Goal: Task Accomplishment & Management: Manage account settings

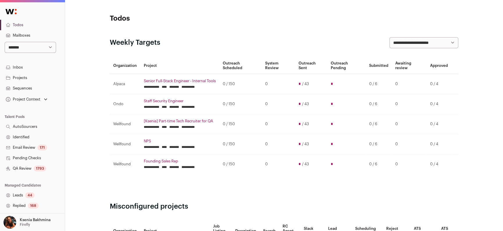
click at [17, 167] on link "QA Review 1793" at bounding box center [32, 168] width 65 height 10
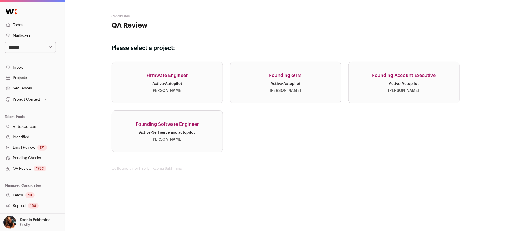
click at [191, 79] on link "Firmware Engineer Active · Autopilot Adam Fitzer" at bounding box center [167, 83] width 111 height 42
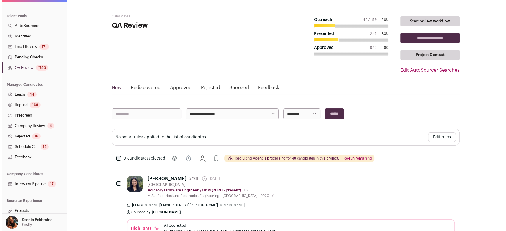
scroll to position [103, 0]
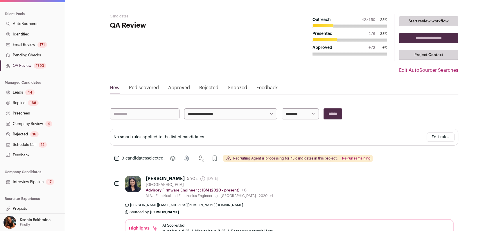
click at [26, 205] on link "Projects" at bounding box center [32, 208] width 65 height 10
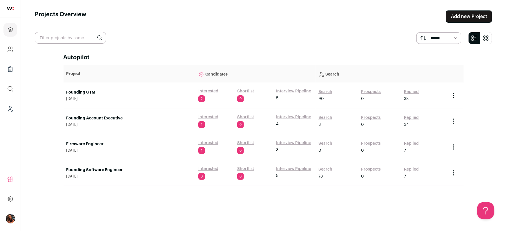
click at [79, 143] on link "Firmware Engineer" at bounding box center [129, 144] width 126 height 6
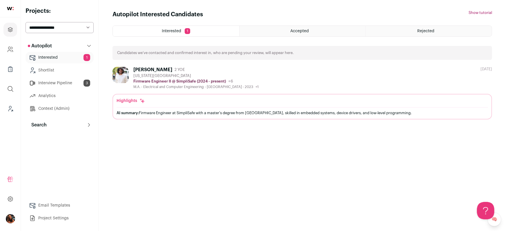
click at [55, 122] on button "Search" at bounding box center [60, 125] width 68 height 12
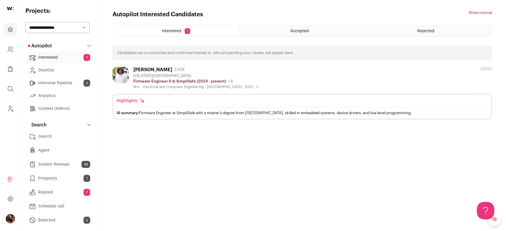
click at [56, 135] on link "Search" at bounding box center [60, 137] width 68 height 12
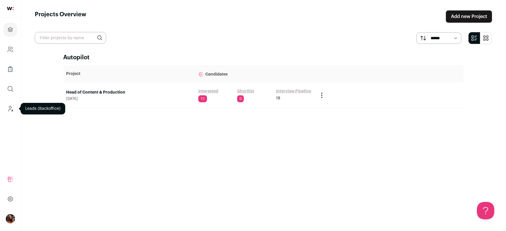
click at [10, 107] on icon "Leads (Backoffice)" at bounding box center [10, 108] width 7 height 7
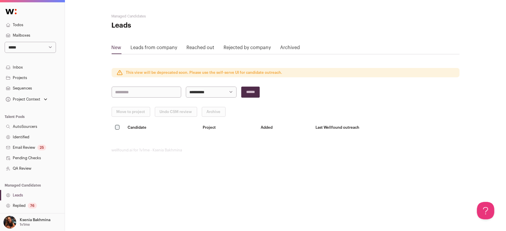
click at [17, 47] on select "**********" at bounding box center [30, 47] width 51 height 11
select select "***"
click at [5, 42] on select "**********" at bounding box center [30, 47] width 51 height 11
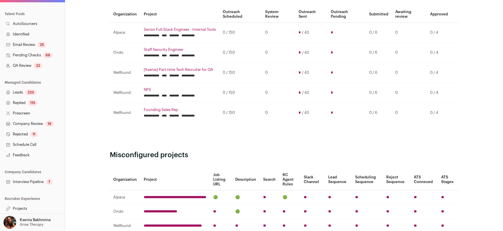
scroll to position [113, 0]
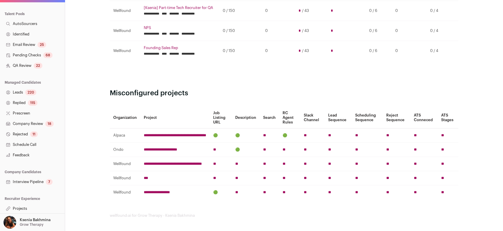
click at [28, 207] on link "Projects" at bounding box center [32, 208] width 65 height 10
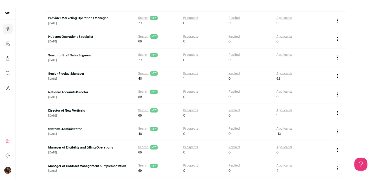
scroll to position [189, 0]
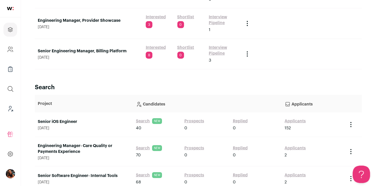
click at [299, 120] on link "Applicants" at bounding box center [295, 121] width 21 height 6
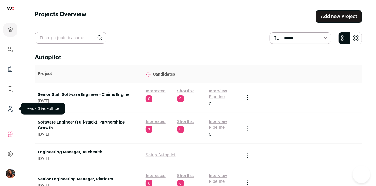
click at [10, 108] on icon "Leads (Backoffice)" at bounding box center [10, 108] width 7 height 7
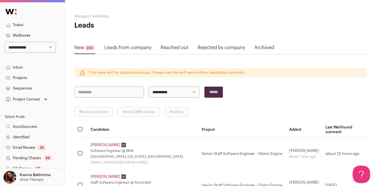
click at [26, 87] on link "Sequences" at bounding box center [32, 88] width 65 height 10
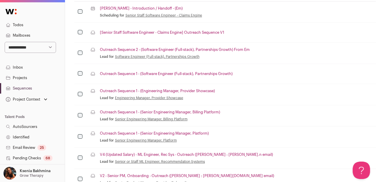
scroll to position [177, 0]
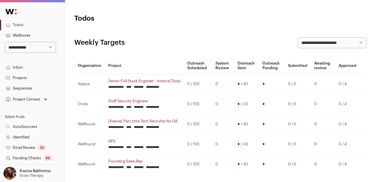
click at [33, 45] on select "**********" at bounding box center [30, 47] width 51 height 11
select select "*****"
click at [5, 42] on select "**********" at bounding box center [30, 47] width 51 height 11
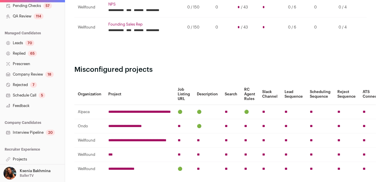
scroll to position [163, 0]
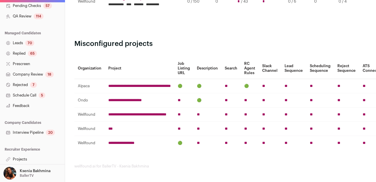
click at [23, 158] on link "Projects" at bounding box center [32, 159] width 65 height 10
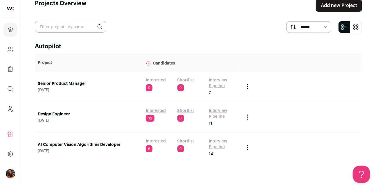
scroll to position [12, 0]
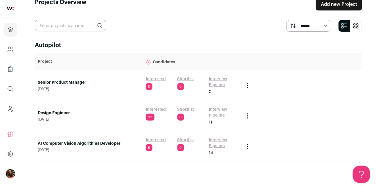
click at [58, 144] on link "AI Computer Vision Algorithms Developer" at bounding box center [89, 143] width 102 height 6
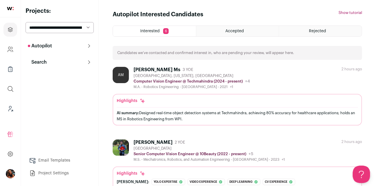
scroll to position [99, 0]
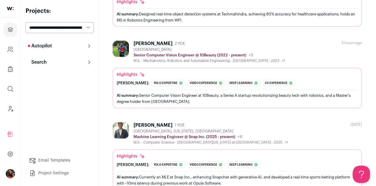
click at [78, 47] on button "Autopilot" at bounding box center [60, 46] width 68 height 12
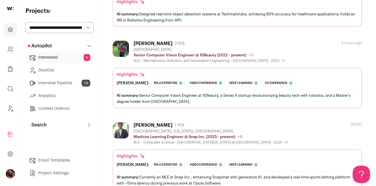
click at [66, 83] on link "Interview Pipeline 14" at bounding box center [60, 83] width 68 height 12
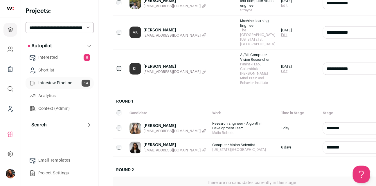
scroll to position [319, 0]
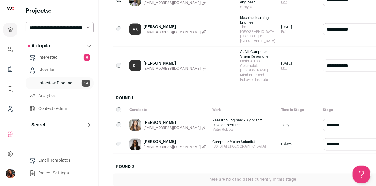
click at [160, 126] on span "marilynrecarte@gmail.com" at bounding box center [171, 128] width 57 height 5
click at [162, 120] on link "Marilyn Perdomo" at bounding box center [159, 123] width 33 height 6
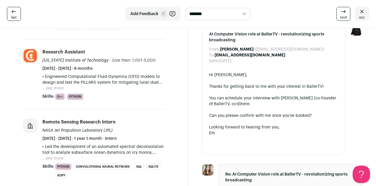
scroll to position [189, 0]
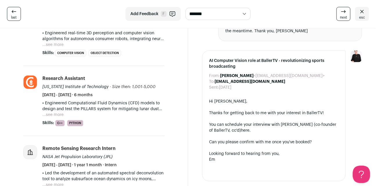
click at [363, 13] on icon at bounding box center [361, 11] width 3 height 3
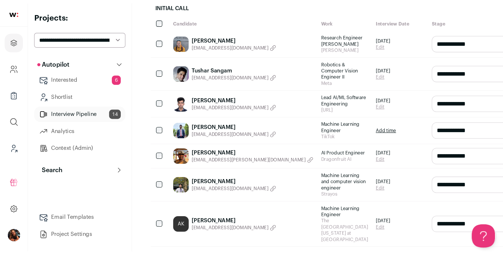
scroll to position [161, 0]
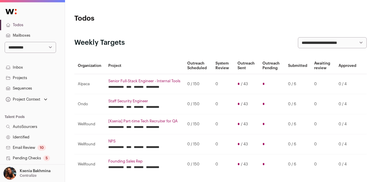
click at [21, 76] on link "Projects" at bounding box center [32, 78] width 65 height 10
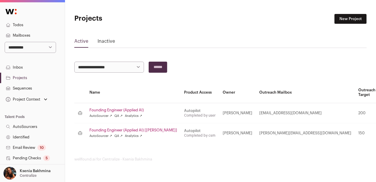
click at [22, 85] on link "Sequences" at bounding box center [32, 88] width 65 height 10
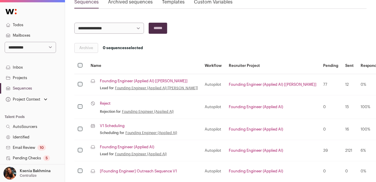
scroll to position [98, 0]
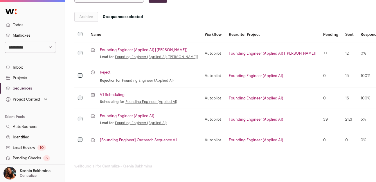
click at [123, 48] on link "Founding Engineer (Applied AI) [KYLE]" at bounding box center [144, 50] width 88 height 5
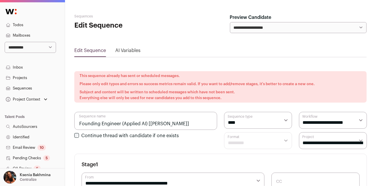
select select "****"
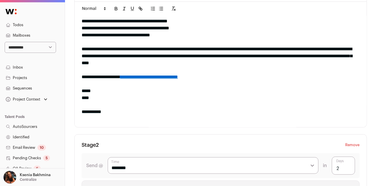
scroll to position [36, 0]
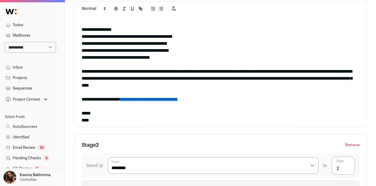
click at [178, 97] on link "**********" at bounding box center [149, 99] width 58 height 4
click at [96, 96] on div "**********" at bounding box center [219, 99] width 274 height 7
drag, startPoint x: 82, startPoint y: 89, endPoint x: 142, endPoint y: 90, distance: 60.1
click at [142, 96] on div "**********" at bounding box center [219, 99] width 274 height 7
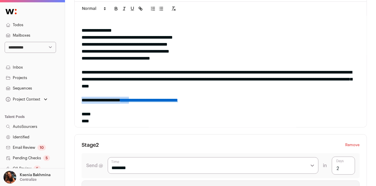
scroll to position [35, 0]
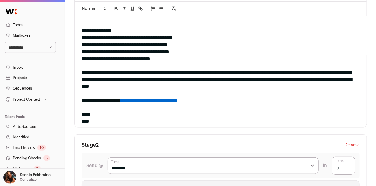
click at [208, 97] on div "**********" at bounding box center [219, 100] width 274 height 7
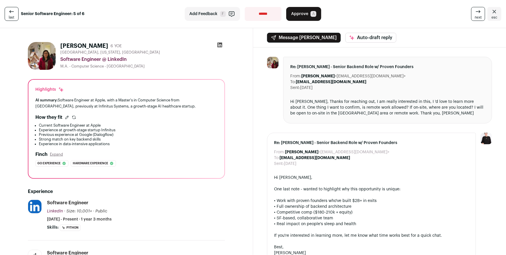
scroll to position [105, 0]
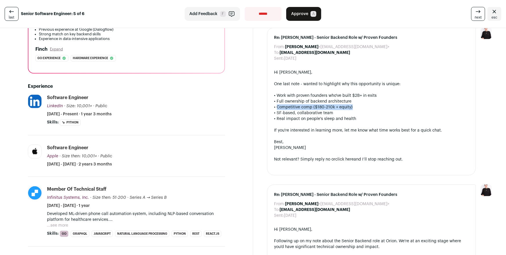
drag, startPoint x: 275, startPoint y: 107, endPoint x: 360, endPoint y: 108, distance: 85.6
click at [360, 108] on div "• Competitive comp ($180-210k + equity)" at bounding box center [372, 107] width 195 height 6
click at [353, 106] on div "• Competitive comp ($180-210k + equity)" at bounding box center [372, 107] width 195 height 6
drag, startPoint x: 350, startPoint y: 106, endPoint x: 274, endPoint y: 107, distance: 75.5
click at [275, 107] on div "• Competitive comp ($180-210k + equity)" at bounding box center [372, 107] width 195 height 6
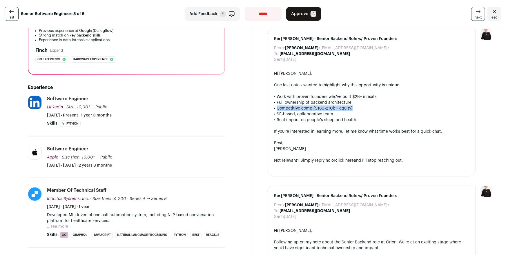
scroll to position [100, 0]
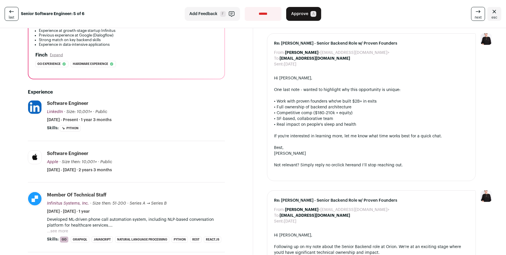
click at [292, 116] on div "• SF-based, collaborative team" at bounding box center [372, 119] width 195 height 6
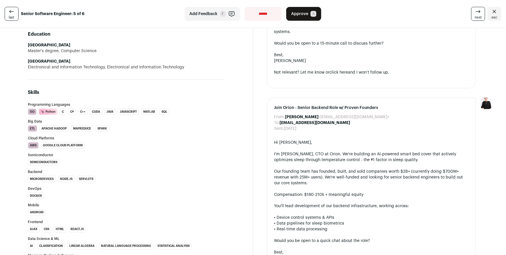
scroll to position [460, 0]
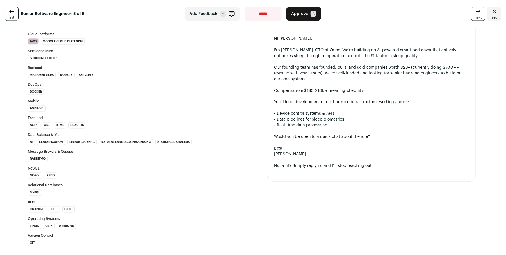
click at [493, 11] on icon "Close" at bounding box center [494, 11] width 3 height 3
